Goal: Task Accomplishment & Management: Complete application form

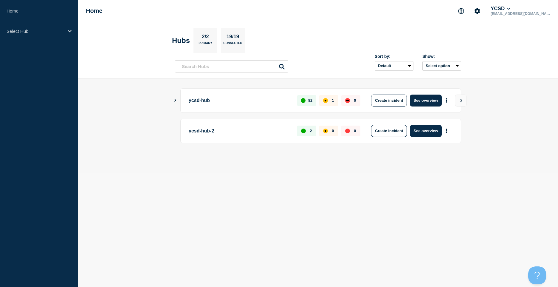
click at [173, 102] on main "ycsd-hub 82 1 0 Create incident See overview ycsd-hub-2 2 0 0 Create incident S…" at bounding box center [318, 126] width 480 height 94
click at [175, 100] on icon "Show Connected Hubs" at bounding box center [175, 100] width 4 height 3
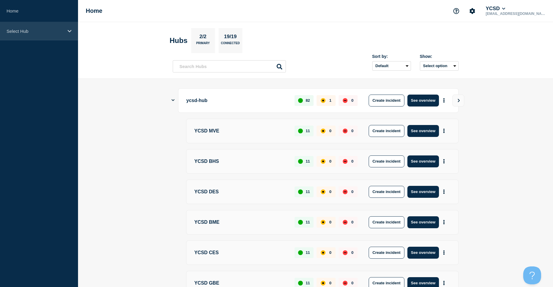
click at [44, 35] on div "Select Hub" at bounding box center [39, 31] width 78 height 18
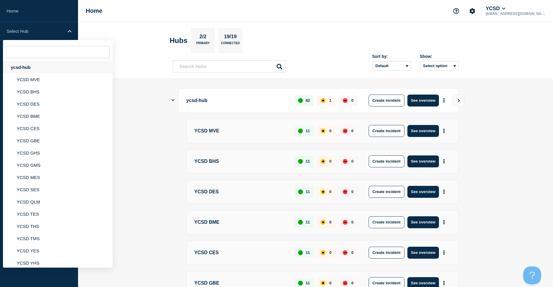
click at [46, 65] on div "ycsd-hub" at bounding box center [58, 67] width 110 height 12
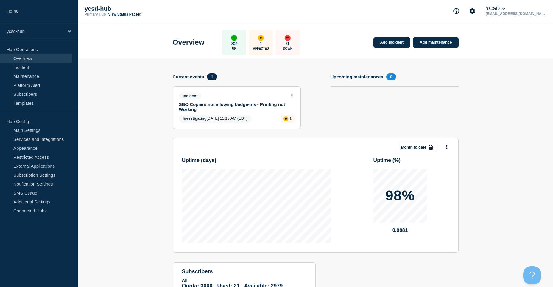
click at [254, 104] on link "SBO Copiers not allowing badge-ins - Printing not Working" at bounding box center [233, 107] width 108 height 10
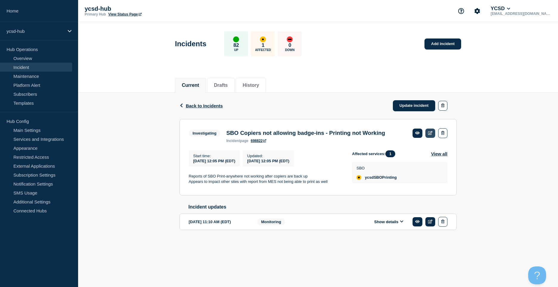
click at [427, 131] on link at bounding box center [430, 132] width 10 height 9
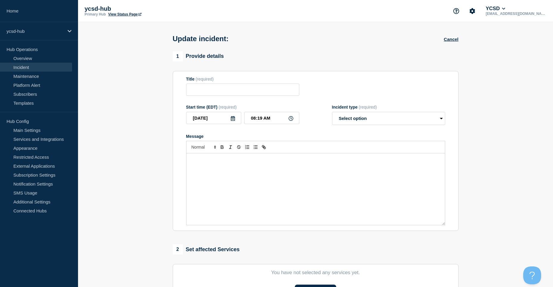
type input "SBO Copiers not allowing badge-ins - Printing not Working"
type input "[DATE]"
type input "12:05 PM"
select select "investigating"
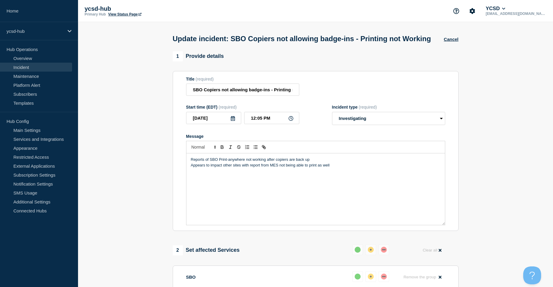
click at [273, 205] on div "Reports of SBO Print-anywhere not working after copiers are back up Appears to …" at bounding box center [315, 188] width 259 height 71
click at [387, 195] on div "Reports of SBO Print-anywhere not working after copiers are back up Appears to …" at bounding box center [315, 188] width 259 height 71
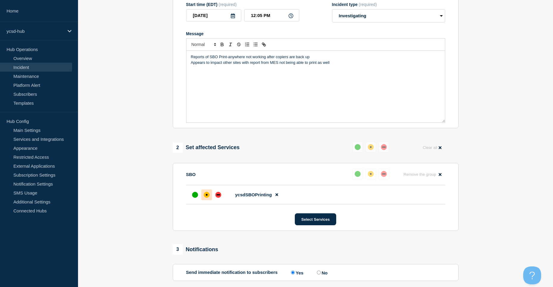
scroll to position [149, 0]
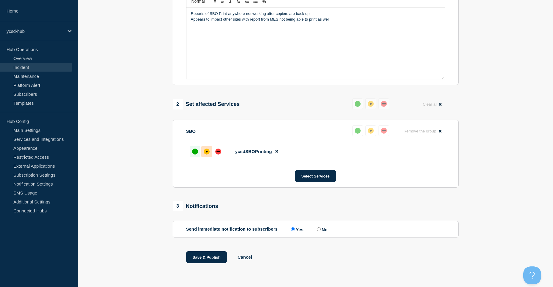
click at [195, 157] on div at bounding box center [195, 151] width 11 height 11
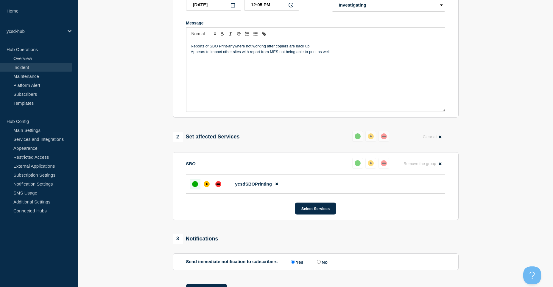
scroll to position [30, 0]
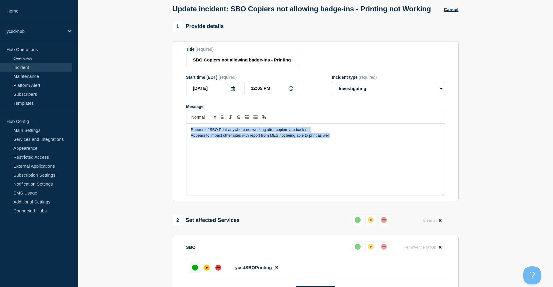
drag, startPoint x: 375, startPoint y: 150, endPoint x: 170, endPoint y: 139, distance: 205.5
click at [170, 139] on div "1 Provide details Title (required) SBO Copiers not allowing badge-ins - Printin…" at bounding box center [315, 207] width 293 height 372
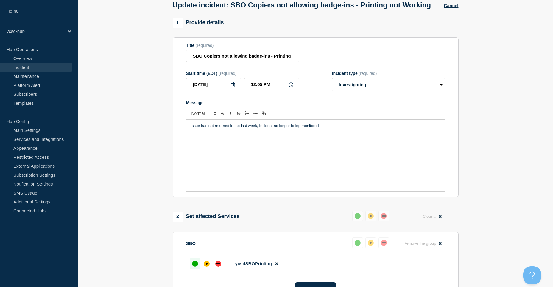
scroll to position [157, 0]
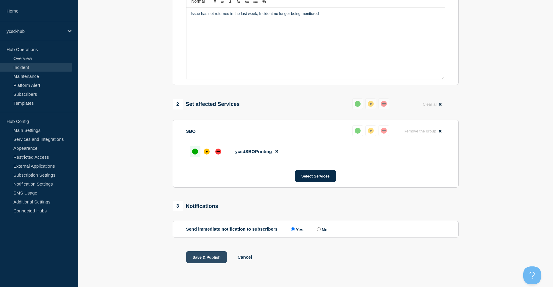
click at [220, 254] on button "Save & Publish" at bounding box center [206, 257] width 41 height 12
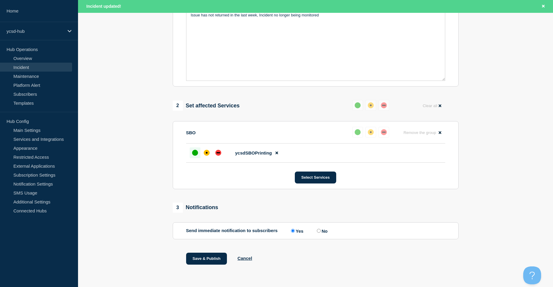
scroll to position [170, 0]
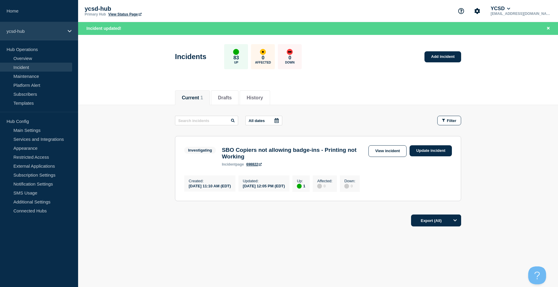
click at [48, 30] on p "ycsd-hub" at bounding box center [35, 31] width 57 height 5
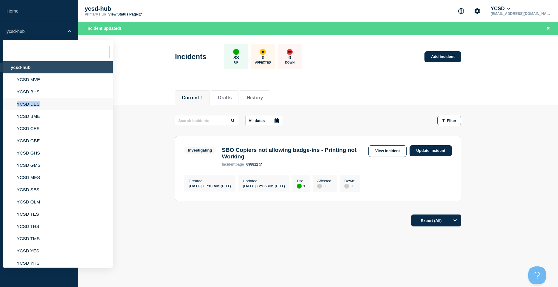
drag, startPoint x: 57, startPoint y: 95, endPoint x: 57, endPoint y: 99, distance: 4.5
click at [57, 99] on ul "YCSD MVE YCSD BHS YCSD DES YCSD BME YCSD CES YCSD GBE YCSD GHS YCSD GMS YCSD ME…" at bounding box center [58, 189] width 110 height 232
click at [57, 110] on li "YCSD DES" at bounding box center [58, 116] width 110 height 12
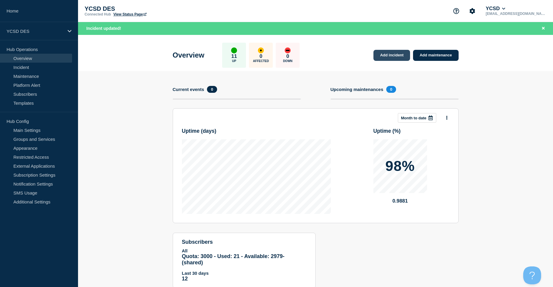
click at [402, 55] on link "Add incident" at bounding box center [392, 55] width 37 height 11
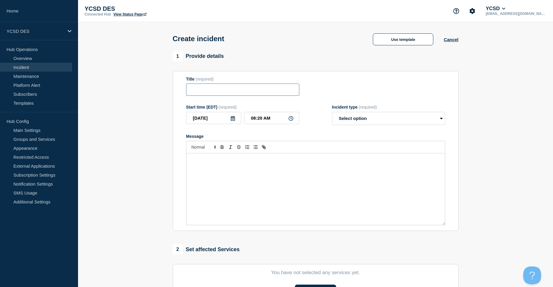
click at [239, 88] on input "Title" at bounding box center [242, 89] width 113 height 12
type input "DES-PRINT2 not available"
click at [413, 125] on select "Select option Investigating Identified Monitoring" at bounding box center [388, 118] width 113 height 13
select select "investigating"
click at [332, 113] on select "Select option Investigating Identified Monitoring" at bounding box center [388, 118] width 113 height 13
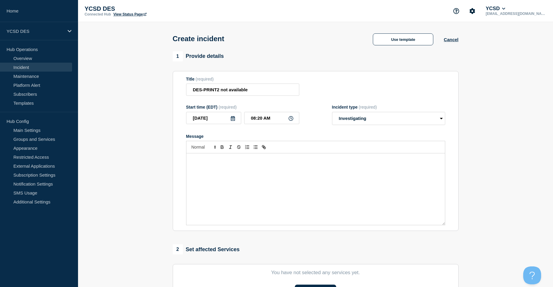
click at [318, 170] on div "Message" at bounding box center [315, 188] width 259 height 71
click at [218, 94] on input "DES-PRINT2 not available" at bounding box center [242, 89] width 113 height 12
type input "DES-PRINTERS not available"
click at [235, 165] on div "DES-Print2" at bounding box center [315, 188] width 259 height 71
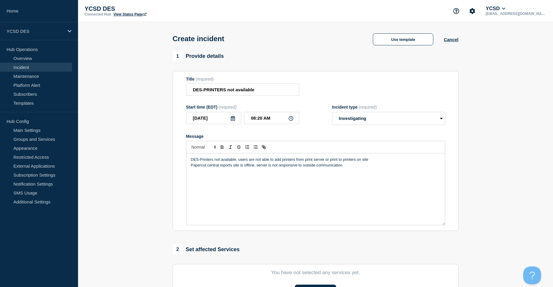
drag, startPoint x: 528, startPoint y: 178, endPoint x: 523, endPoint y: 179, distance: 4.8
click at [523, 179] on section "1 Provide details Title (required) DES-PRINTERS not available Start time (EDT) …" at bounding box center [315, 221] width 475 height 341
click at [314, 174] on div "DES-Printers not available, users are not able to add printers from print serve…" at bounding box center [315, 188] width 259 height 71
click at [385, 175] on div "DES-Printers not available, users are not able to add printers from print serve…" at bounding box center [315, 188] width 259 height 71
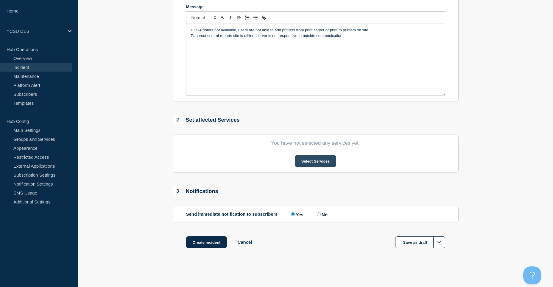
click at [318, 155] on button "Select Services" at bounding box center [315, 161] width 41 height 12
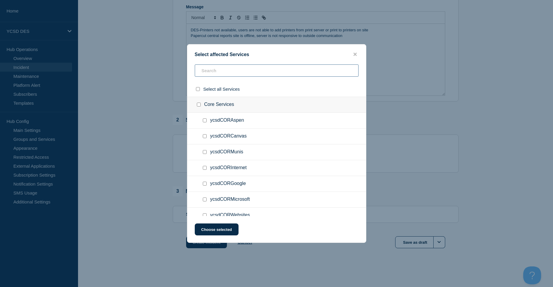
click at [272, 76] on input "text" at bounding box center [277, 70] width 164 height 12
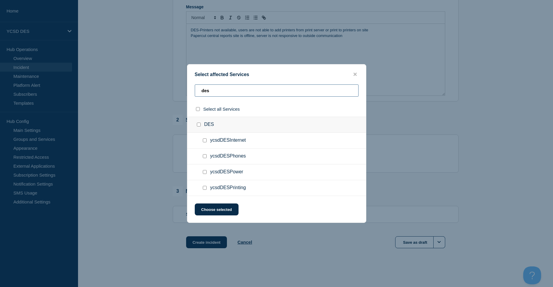
type input "des"
click at [203, 188] on input "ycsdDESPrinting checkbox" at bounding box center [205, 188] width 4 height 4
checkbox input "true"
click at [228, 214] on button "Choose selected" at bounding box center [217, 209] width 44 height 12
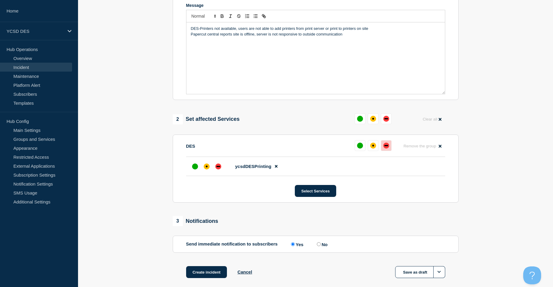
click at [388, 150] on button at bounding box center [386, 145] width 11 height 11
click at [213, 274] on button "Create incident" at bounding box center [206, 272] width 41 height 12
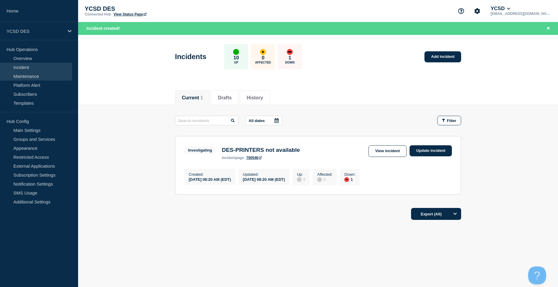
click at [52, 79] on link "Maintenance" at bounding box center [36, 75] width 72 height 9
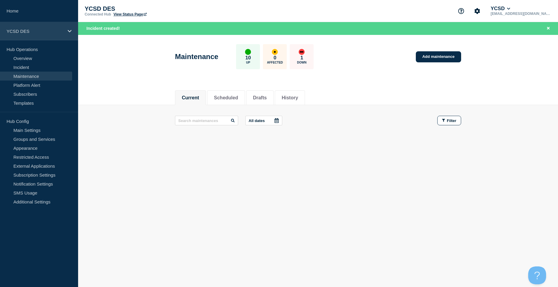
click at [47, 34] on div "YCSD DES" at bounding box center [39, 31] width 78 height 18
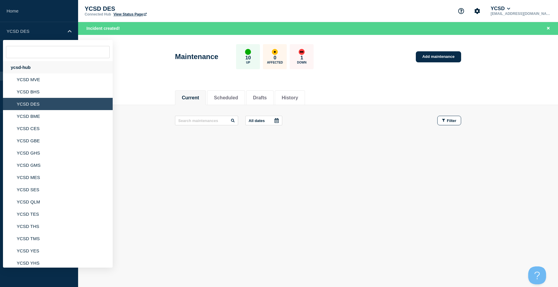
click at [45, 69] on div "ycsd-hub" at bounding box center [58, 67] width 110 height 12
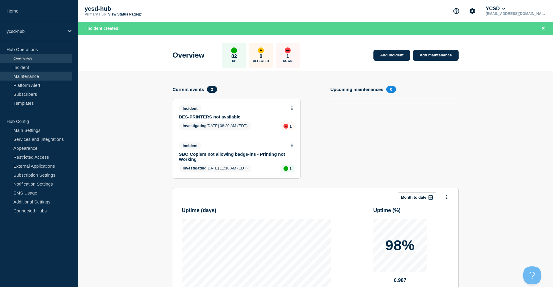
click at [49, 75] on link "Maintenance" at bounding box center [36, 75] width 72 height 9
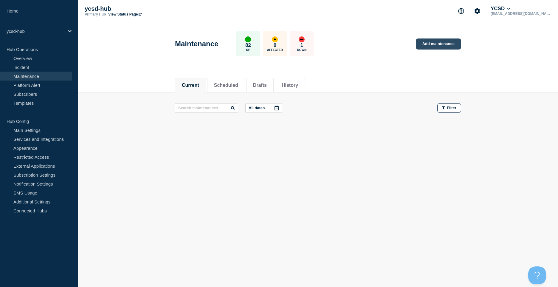
click at [445, 39] on link "Add maintenance" at bounding box center [438, 43] width 45 height 11
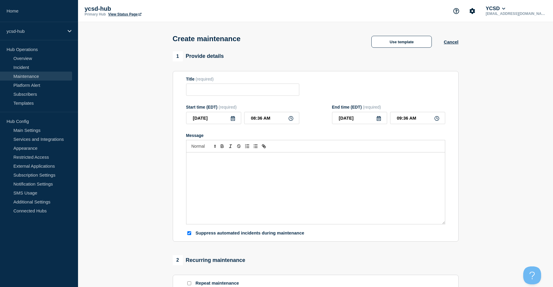
checkbox input "true"
click at [260, 90] on input "Title" at bounding box center [242, 89] width 113 height 12
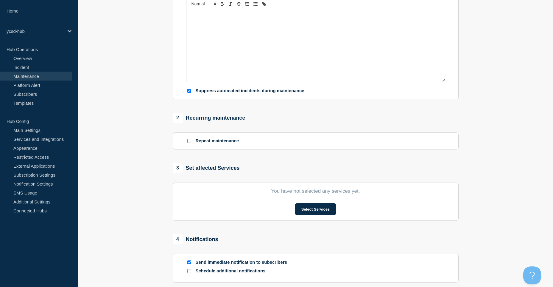
scroll to position [233, 0]
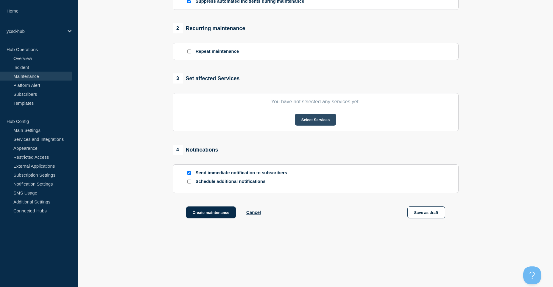
click at [327, 118] on button "Select Services" at bounding box center [315, 119] width 41 height 12
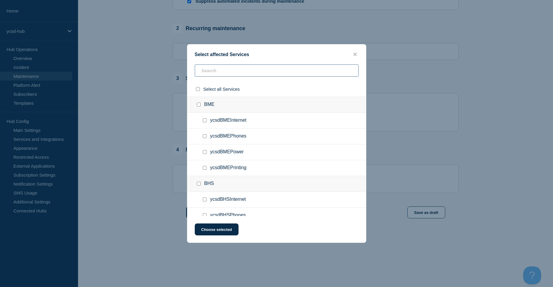
click at [236, 72] on input "text" at bounding box center [277, 70] width 164 height 12
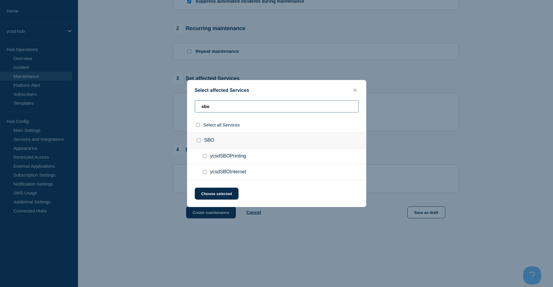
type input "sbo"
drag, startPoint x: 361, startPoint y: 90, endPoint x: 356, endPoint y: 90, distance: 5.4
click at [359, 90] on div "Select affected Services" at bounding box center [276, 90] width 179 height 6
click at [353, 90] on button "close button" at bounding box center [355, 90] width 7 height 6
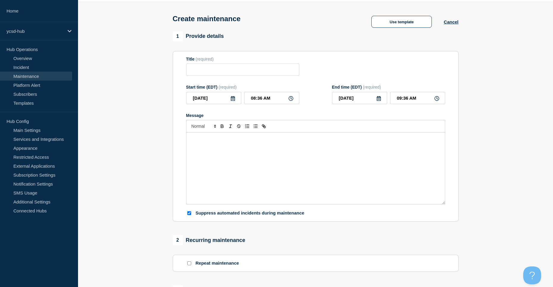
scroll to position [0, 0]
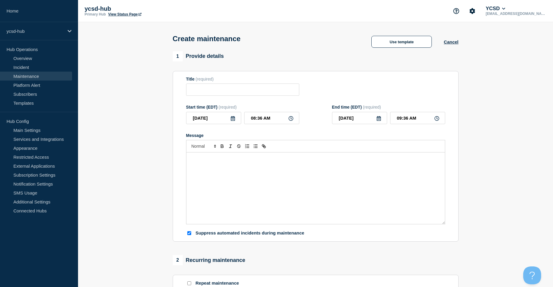
click at [46, 42] on nav "Home ycsd-hub Hub Operations Overview Incident Maintenance Platform Alert Subsc…" at bounding box center [39, 112] width 78 height 224
click at [57, 28] on div "ycsd-hub" at bounding box center [39, 31] width 78 height 18
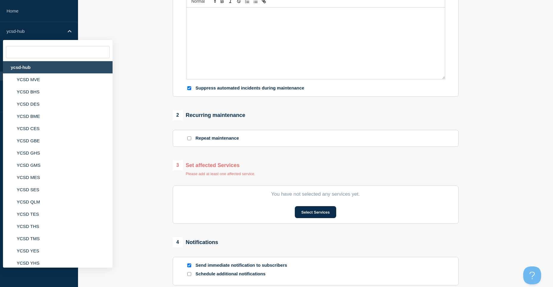
scroll to position [179, 0]
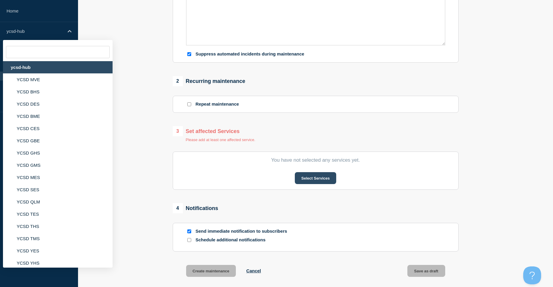
click at [323, 180] on button "Select Services" at bounding box center [315, 178] width 41 height 12
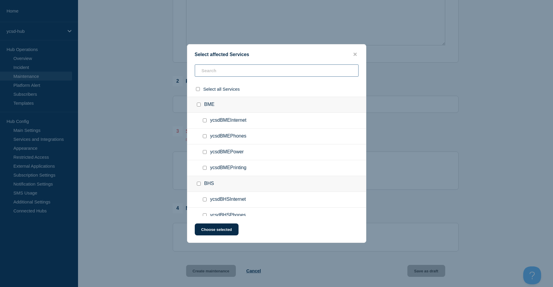
click at [264, 69] on input "text" at bounding box center [277, 70] width 164 height 12
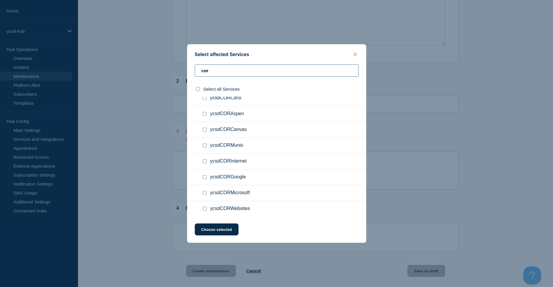
scroll to position [39, 0]
type input "cor"
click at [203, 209] on input "ycsdCORWebsites checkbox" at bounding box center [205, 208] width 4 height 4
checkbox input "true"
click at [210, 227] on button "Choose selected" at bounding box center [217, 229] width 44 height 12
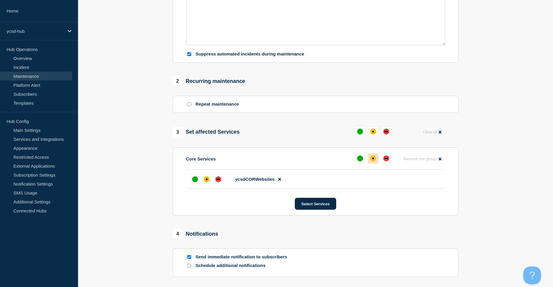
click at [370, 162] on button at bounding box center [373, 158] width 11 height 11
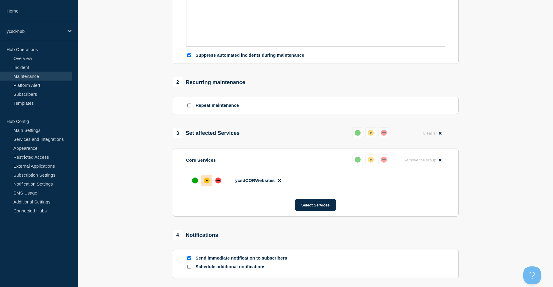
scroll to position [0, 0]
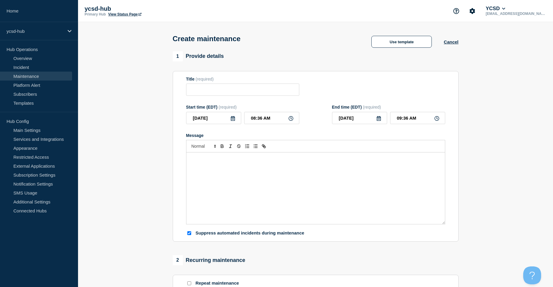
click at [288, 186] on div "Message" at bounding box center [315, 187] width 259 height 71
click at [225, 92] on input "Title" at bounding box center [242, 89] width 113 height 12
type input "Password Rotation in Progress for Data Syncs"
click at [278, 169] on div "Message" at bounding box center [315, 187] width 259 height 71
click at [419, 120] on input "09:36 AM" at bounding box center [417, 118] width 55 height 12
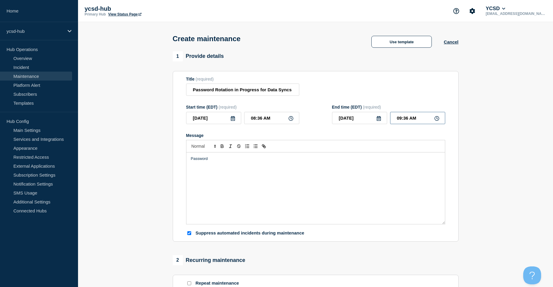
click at [402, 121] on input "09:36 AM" at bounding box center [417, 118] width 55 height 12
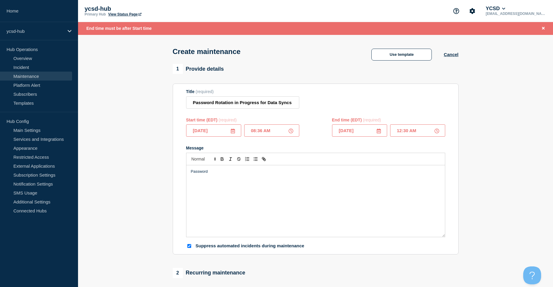
click at [417, 132] on input "12:30 AM" at bounding box center [417, 130] width 55 height 12
click at [436, 133] on icon at bounding box center [437, 130] width 5 height 5
click at [425, 135] on input "12:30 __" at bounding box center [417, 130] width 55 height 12
click at [416, 132] on input "12:30 __" at bounding box center [417, 130] width 55 height 12
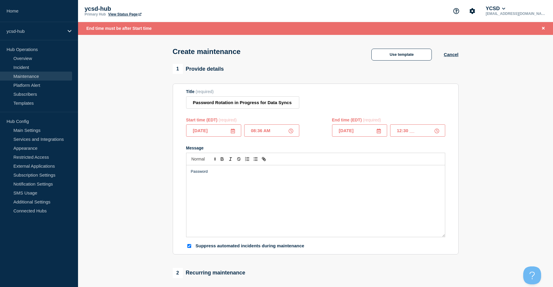
click at [421, 132] on input "12:30 __" at bounding box center [417, 130] width 55 height 12
type input "12:30 PM"
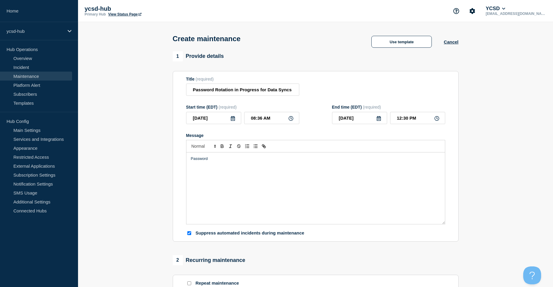
click at [313, 185] on div "Password" at bounding box center [315, 187] width 259 height 71
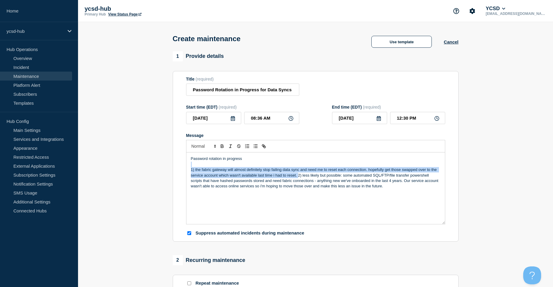
drag, startPoint x: 298, startPoint y: 178, endPoint x: 172, endPoint y: 167, distance: 126.4
click at [172, 167] on div "1 Provide details Title (required) Password Rotation in Progress for Data Syncs…" at bounding box center [315, 273] width 293 height 445
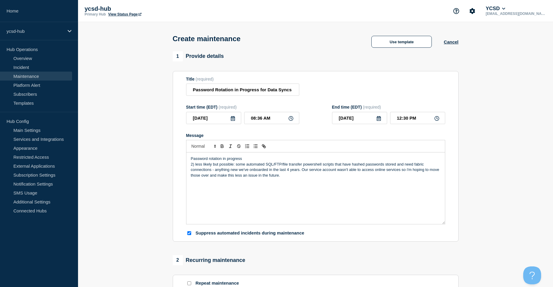
click at [246, 157] on div "Password rotation in progress 2) less likely but possible: some automated SQL/F…" at bounding box center [315, 187] width 259 height 71
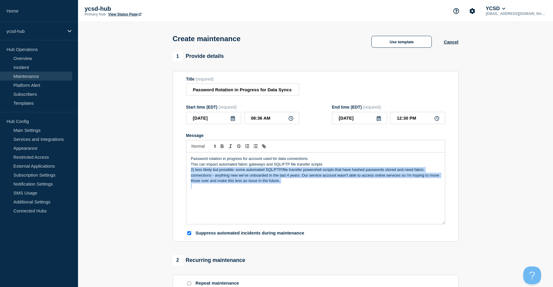
drag, startPoint x: 282, startPoint y: 183, endPoint x: 189, endPoint y: 173, distance: 94.4
click at [189, 173] on div "Password rotation in progress for account used for data connections This can im…" at bounding box center [315, 187] width 259 height 71
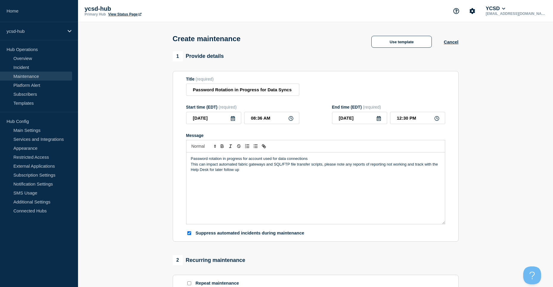
click at [312, 164] on p "This can impact automated fabric gateways and SQL/FTP file transfer scripts, pl…" at bounding box center [316, 166] width 250 height 11
click at [313, 159] on p "Password rotation in progress for account used for data connections" at bounding box center [316, 158] width 250 height 5
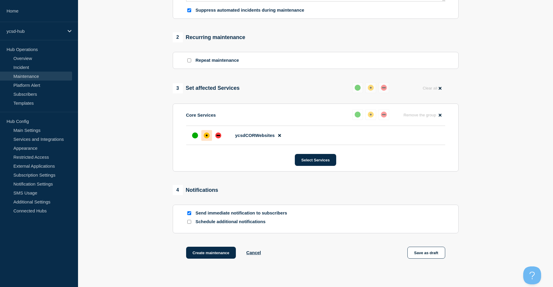
scroll to position [264, 0]
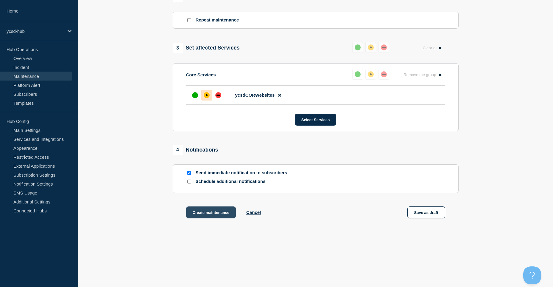
click at [222, 214] on button "Create maintenance" at bounding box center [211, 212] width 50 height 12
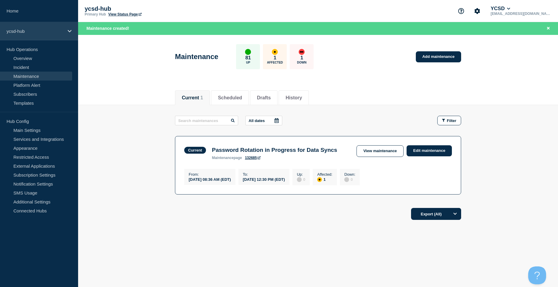
click at [43, 31] on p "ycsd-hub" at bounding box center [35, 31] width 57 height 5
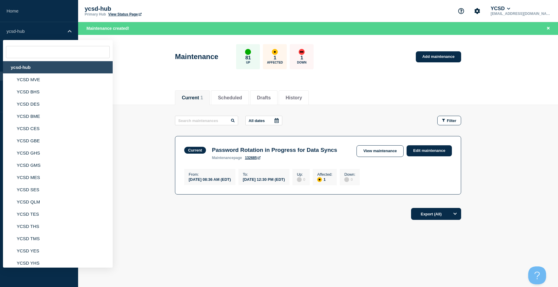
click at [151, 116] on main "All dates Filter Current 1 Affected Password Rotation in Progress for Data Sync…" at bounding box center [318, 154] width 480 height 98
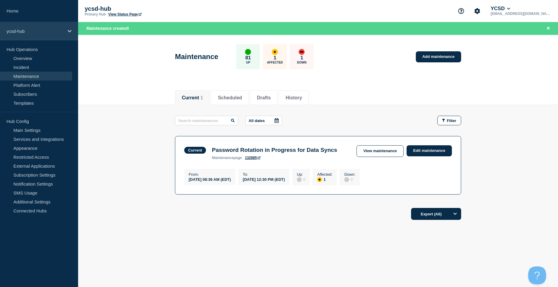
click at [39, 26] on div "ycsd-hub" at bounding box center [39, 31] width 78 height 18
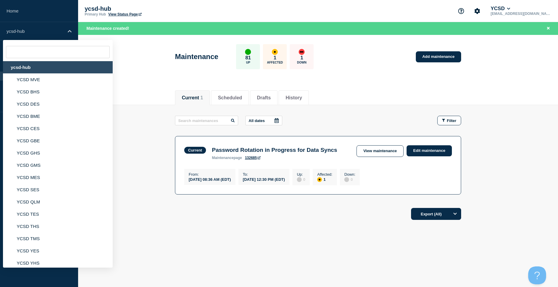
click at [49, 65] on div "ycsd-hub" at bounding box center [58, 67] width 110 height 12
click at [23, 65] on div "ycsd-hub" at bounding box center [58, 67] width 110 height 12
click at [24, 69] on div "ycsd-hub" at bounding box center [58, 67] width 110 height 12
click at [141, 46] on header "Maintenance 81 Up 1 Affected 1 Down Add maintenance" at bounding box center [318, 60] width 480 height 50
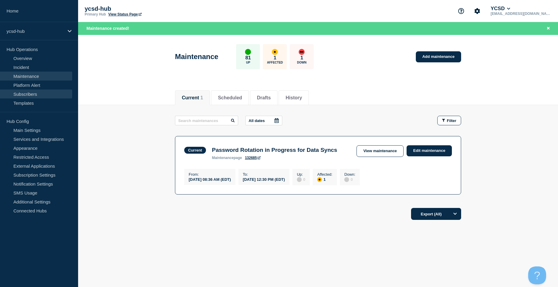
click at [32, 97] on link "Subscribers" at bounding box center [36, 93] width 72 height 9
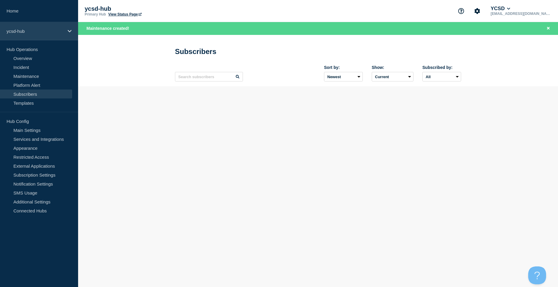
click at [37, 31] on p "ycsd-hub" at bounding box center [35, 31] width 57 height 5
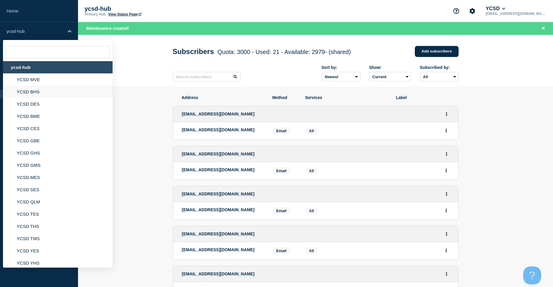
click at [31, 98] on li "YCSD BHS" at bounding box center [58, 104] width 110 height 12
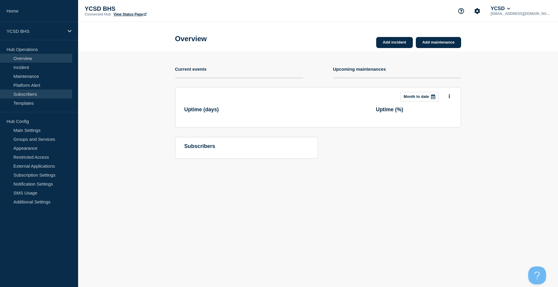
click at [43, 94] on link "Subscribers" at bounding box center [36, 93] width 72 height 9
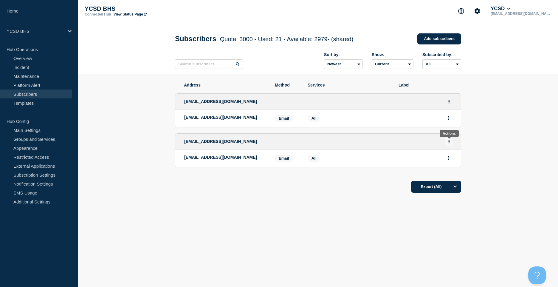
click at [451, 144] on button "Actions" at bounding box center [448, 141] width 7 height 9
click at [453, 166] on button "Delete" at bounding box center [448, 166] width 11 height 4
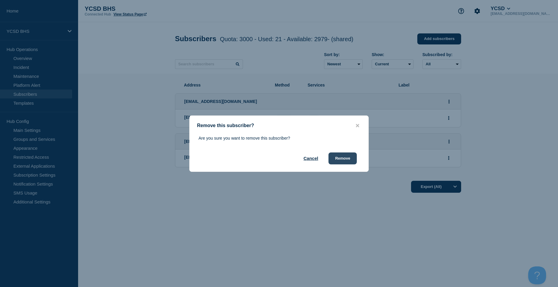
click at [347, 160] on button "Remove" at bounding box center [342, 158] width 28 height 12
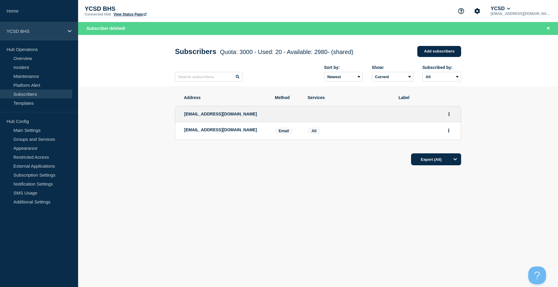
click at [38, 31] on p "YCSD BHS" at bounding box center [35, 31] width 57 height 5
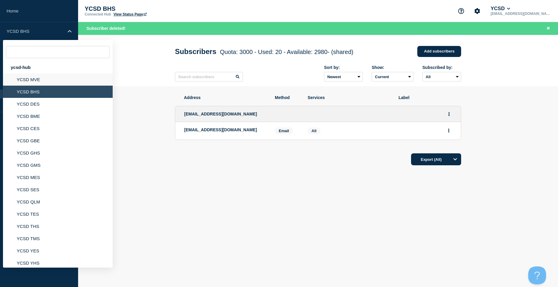
click at [47, 85] on li "YCSD MVE" at bounding box center [58, 91] width 110 height 12
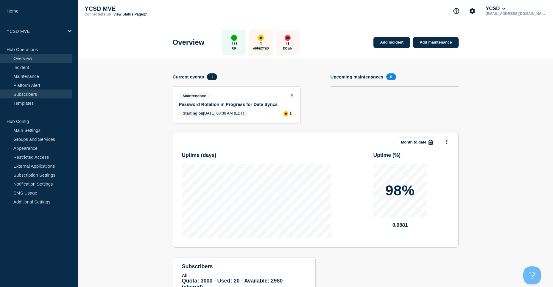
click at [46, 91] on link "Subscribers" at bounding box center [36, 93] width 72 height 9
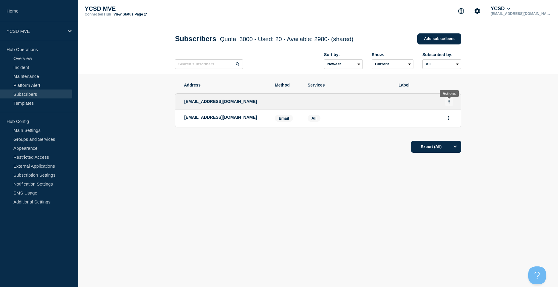
click at [451, 101] on button "Actions" at bounding box center [448, 101] width 7 height 9
click at [450, 128] on button "Delete" at bounding box center [448, 126] width 11 height 4
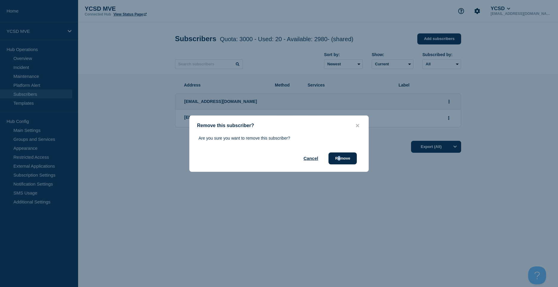
click at [342, 165] on div "Remove this subscriber? Are you sure you want to remove this subscriber? Cancel…" at bounding box center [278, 143] width 179 height 56
drag, startPoint x: 342, startPoint y: 165, endPoint x: 347, endPoint y: 161, distance: 6.0
click at [347, 161] on button "Remove" at bounding box center [342, 158] width 28 height 12
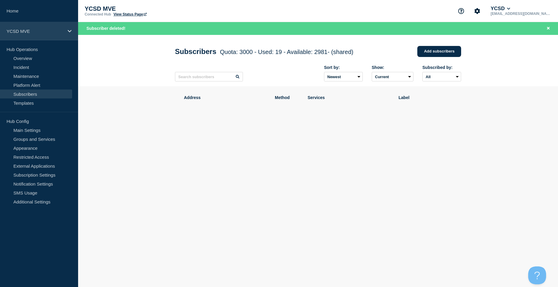
click at [35, 36] on div "YCSD MVE" at bounding box center [39, 31] width 78 height 18
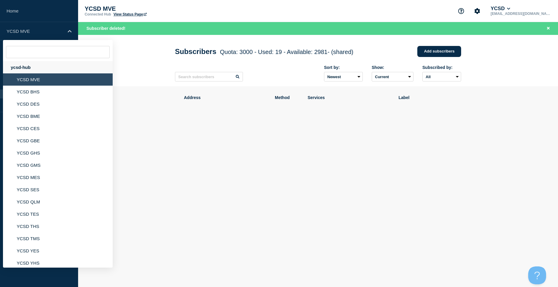
click at [40, 70] on div "ycsd-hub" at bounding box center [58, 67] width 110 height 12
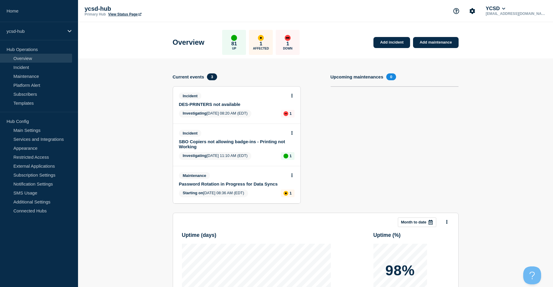
click at [232, 142] on link "SBO Copiers not allowing badge-ins - Printing not Working" at bounding box center [233, 144] width 108 height 10
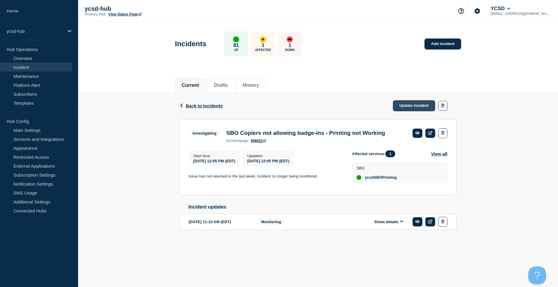
click at [424, 105] on link "Update incident" at bounding box center [414, 105] width 42 height 11
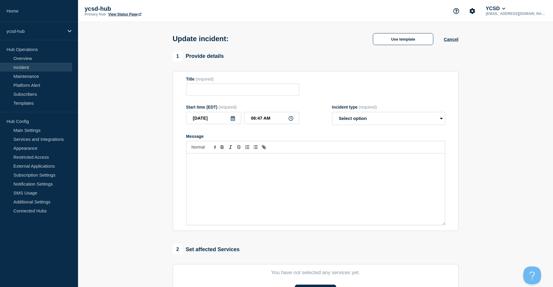
type input "SBO Copiers not allowing badge-ins - Printing not Working"
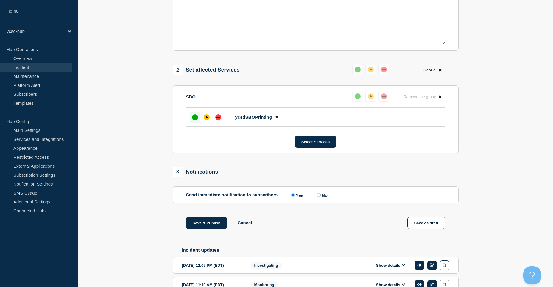
scroll to position [226, 0]
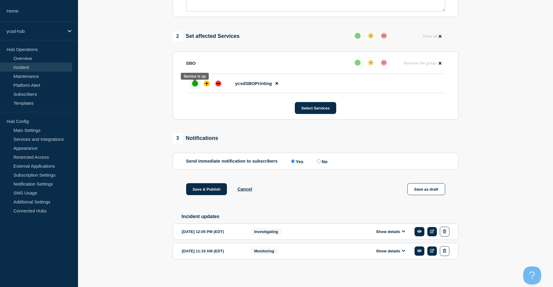
click at [191, 83] on div at bounding box center [195, 83] width 11 height 11
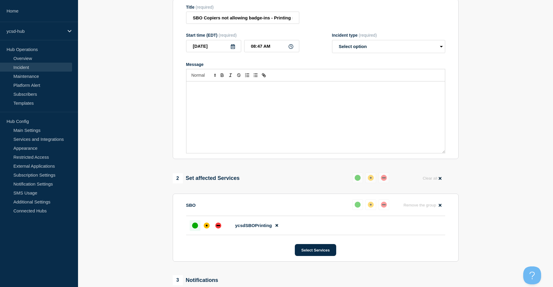
scroll to position [0, 0]
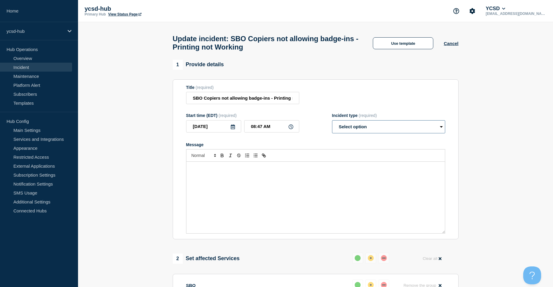
drag, startPoint x: 374, startPoint y: 124, endPoint x: 372, endPoint y: 127, distance: 3.5
click at [374, 124] on select "Select option Investigating Identified Monitoring Resolved" at bounding box center [388, 126] width 113 height 13
select select "resolved"
click at [332, 123] on select "Select option Investigating Identified Monitoring Resolved" at bounding box center [388, 126] width 113 height 13
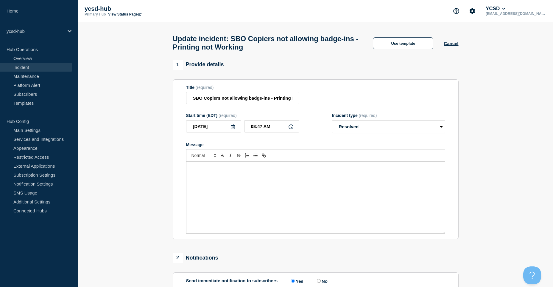
click at [304, 178] on div "Message" at bounding box center [315, 196] width 259 height 71
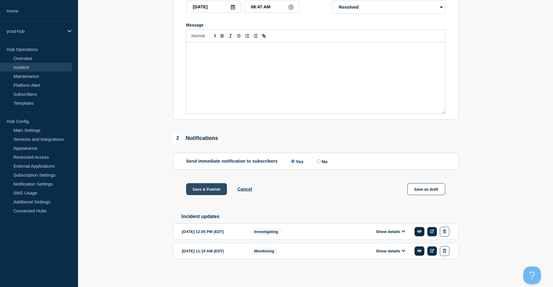
click at [201, 188] on button "Save & Publish" at bounding box center [206, 189] width 41 height 12
